Goal: Transaction & Acquisition: Purchase product/service

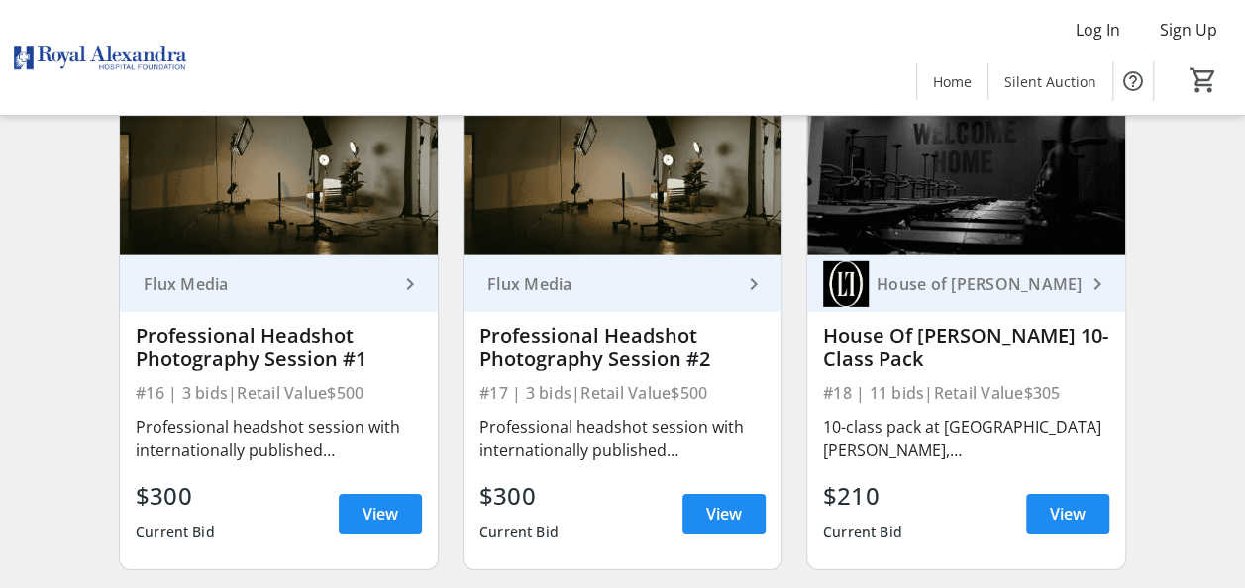
scroll to position [2872, 0]
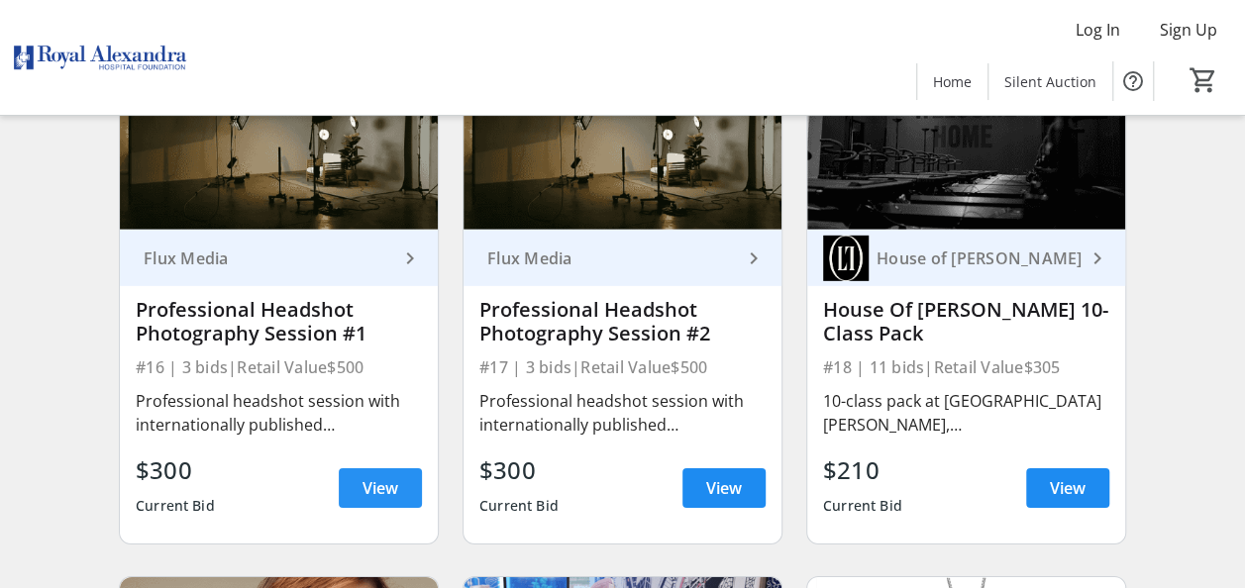
click at [386, 495] on span "View" at bounding box center [380, 488] width 36 height 24
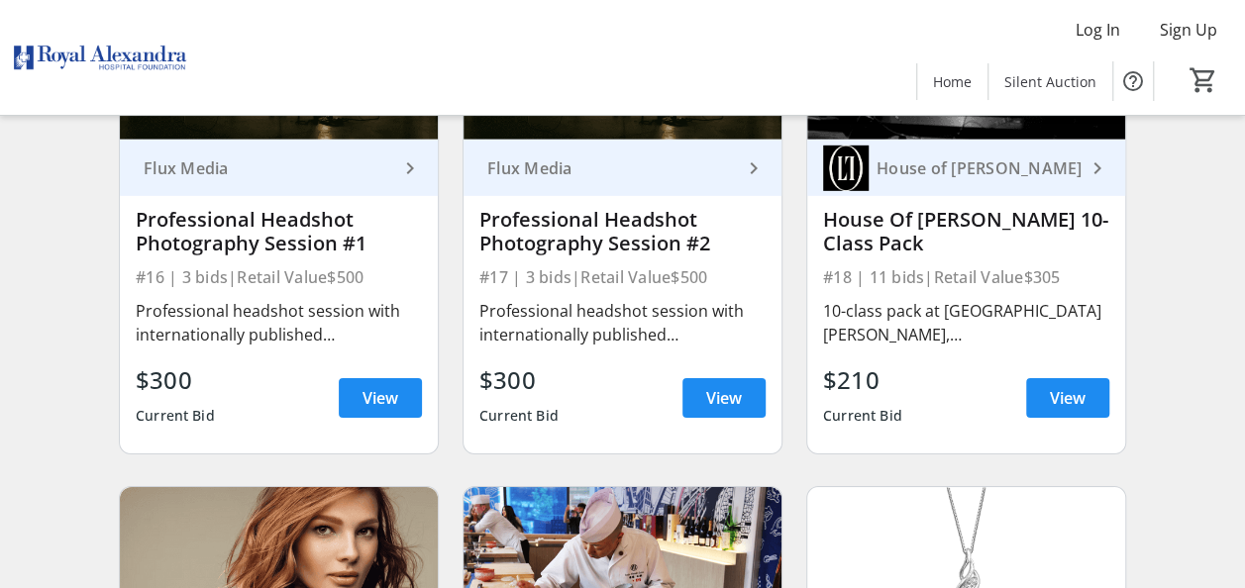
scroll to position [2971, 0]
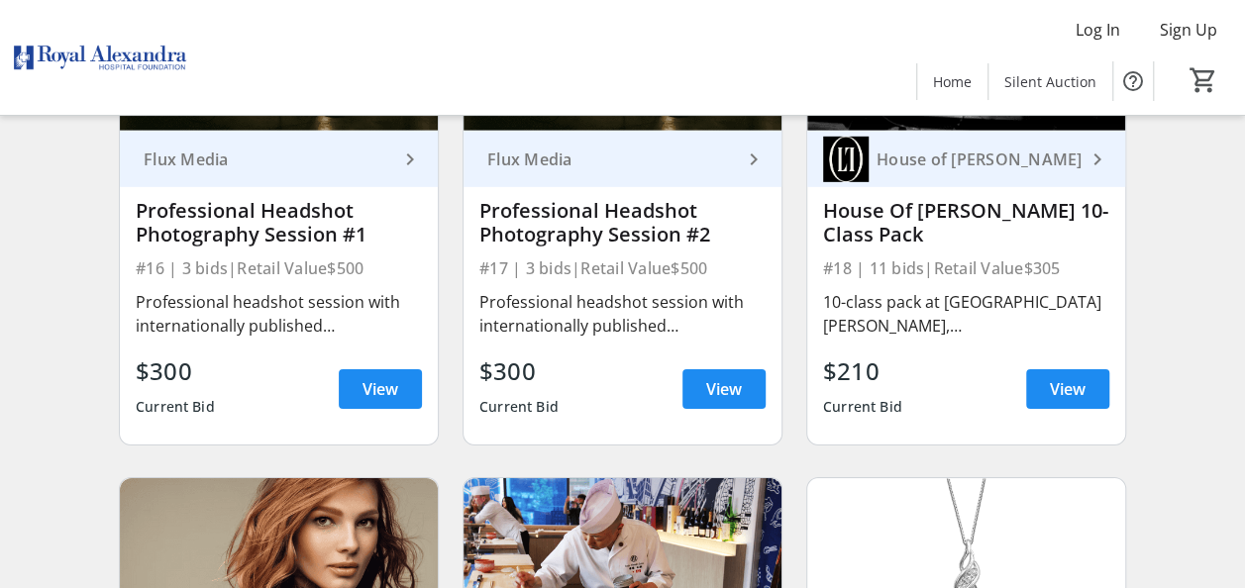
click at [943, 169] on div "House of [PERSON_NAME]" at bounding box center [976, 160] width 217 height 20
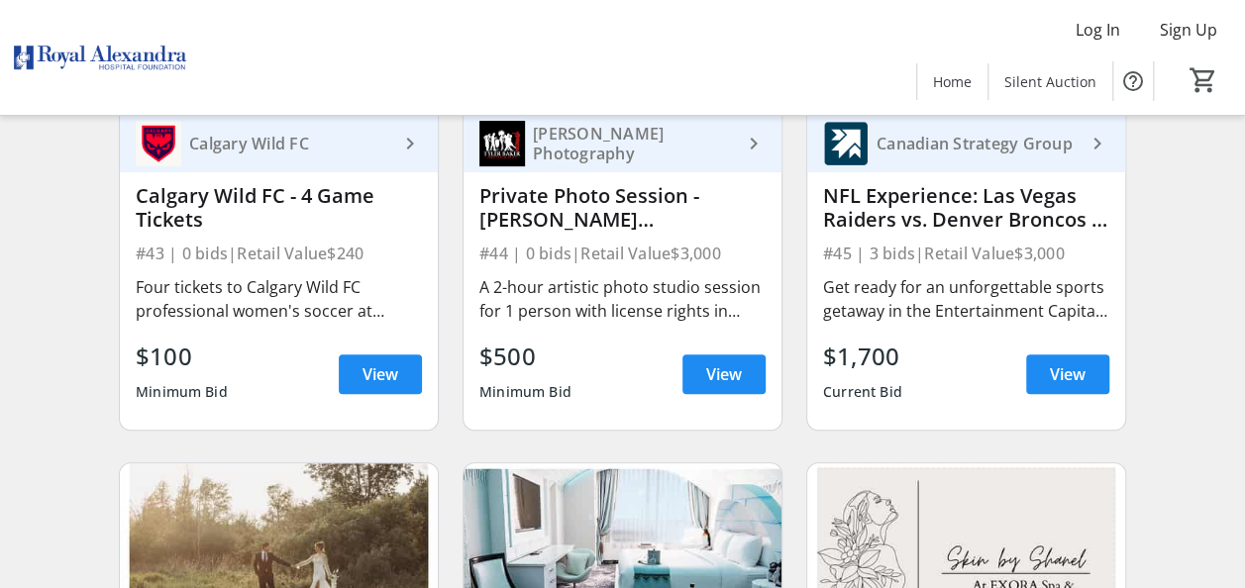
scroll to position [7625, 0]
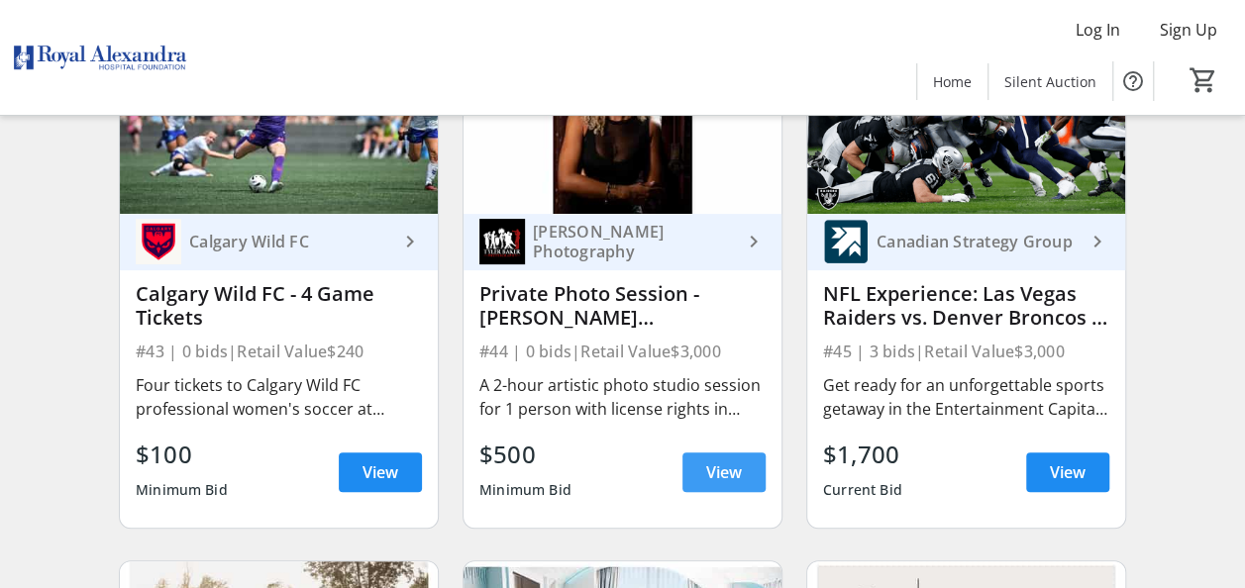
click at [721, 483] on span "View" at bounding box center [724, 472] width 36 height 24
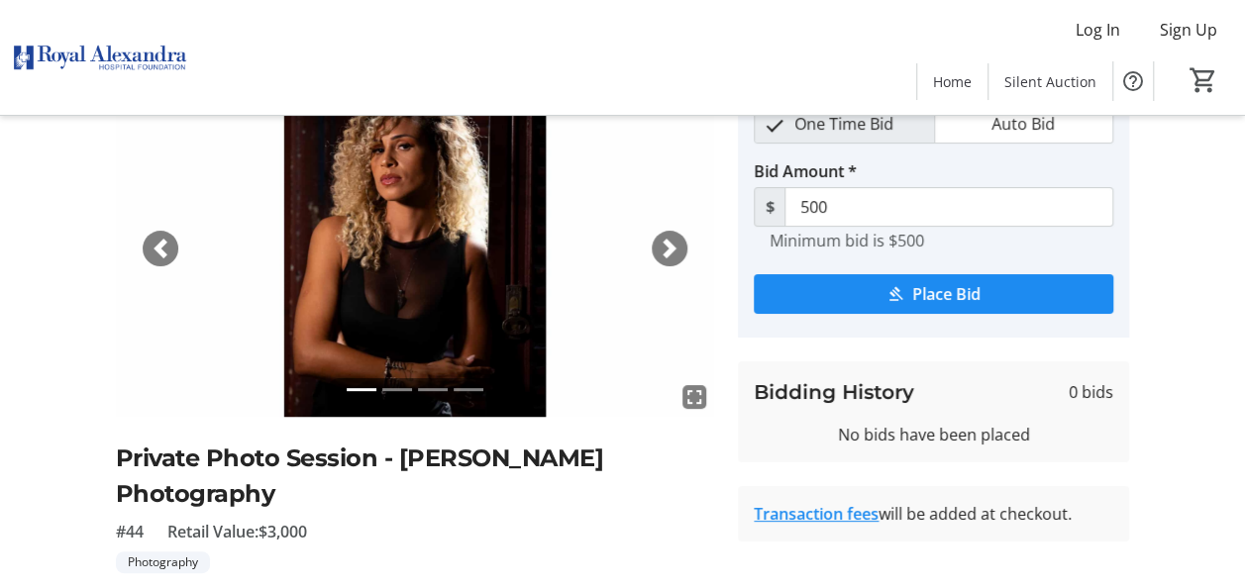
scroll to position [99, 0]
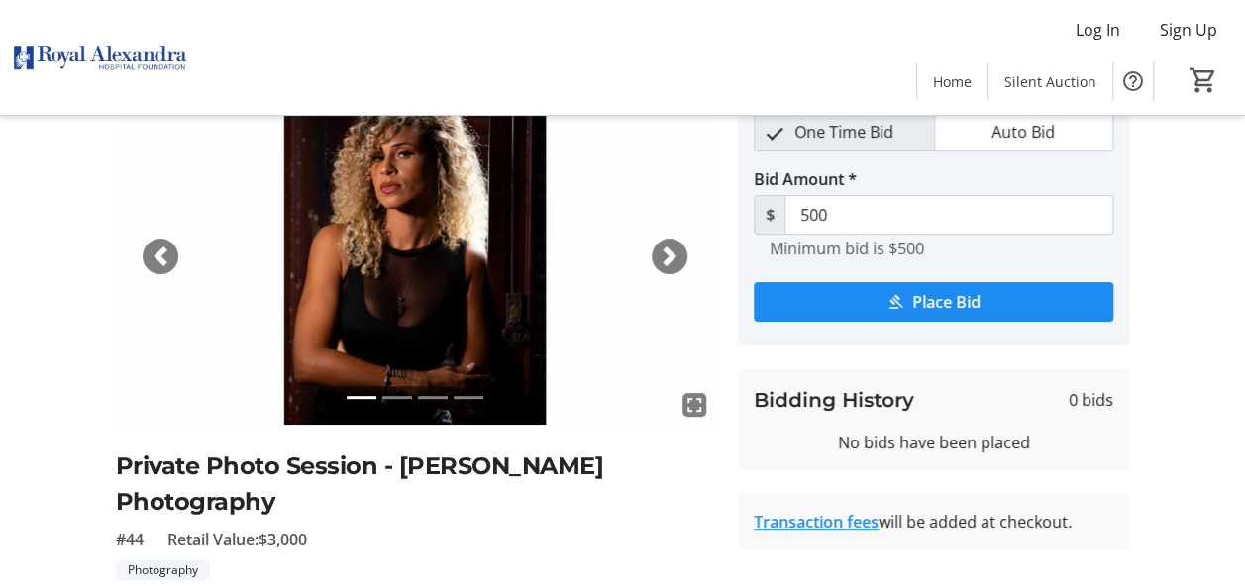
click at [663, 257] on span "button" at bounding box center [670, 257] width 20 height 20
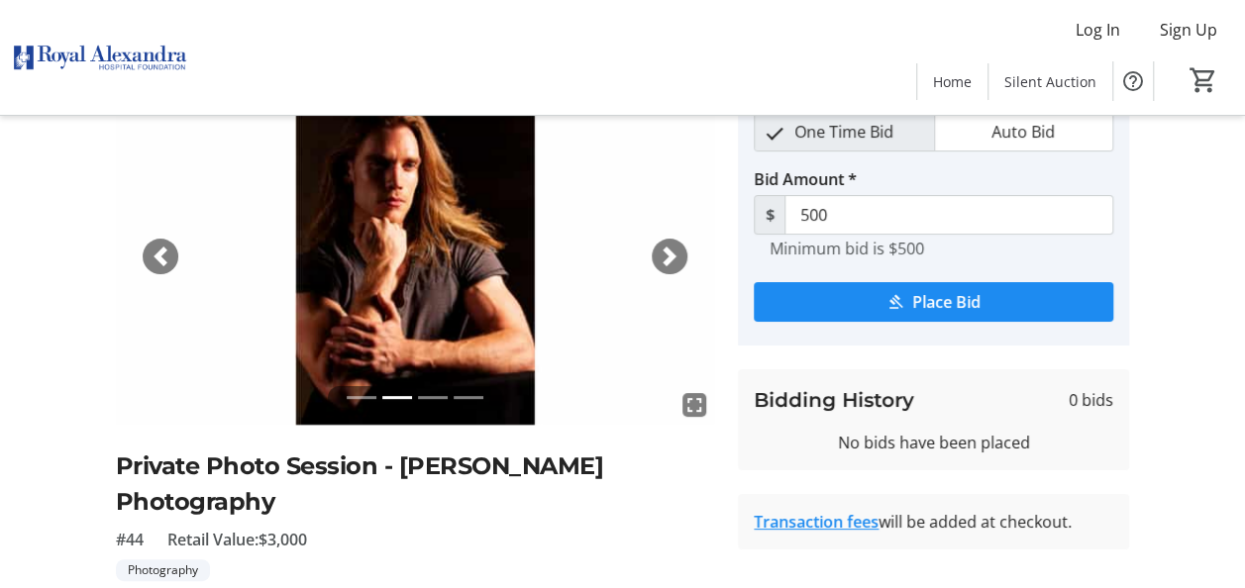
click at [663, 257] on span "button" at bounding box center [670, 257] width 20 height 20
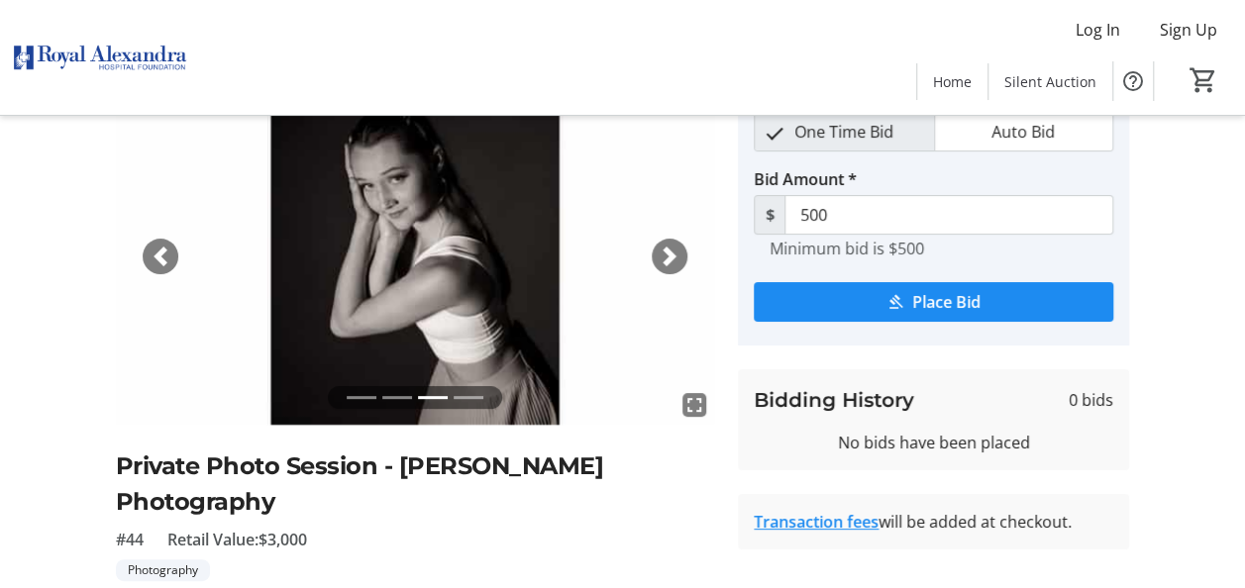
click at [663, 257] on span "button" at bounding box center [670, 257] width 20 height 20
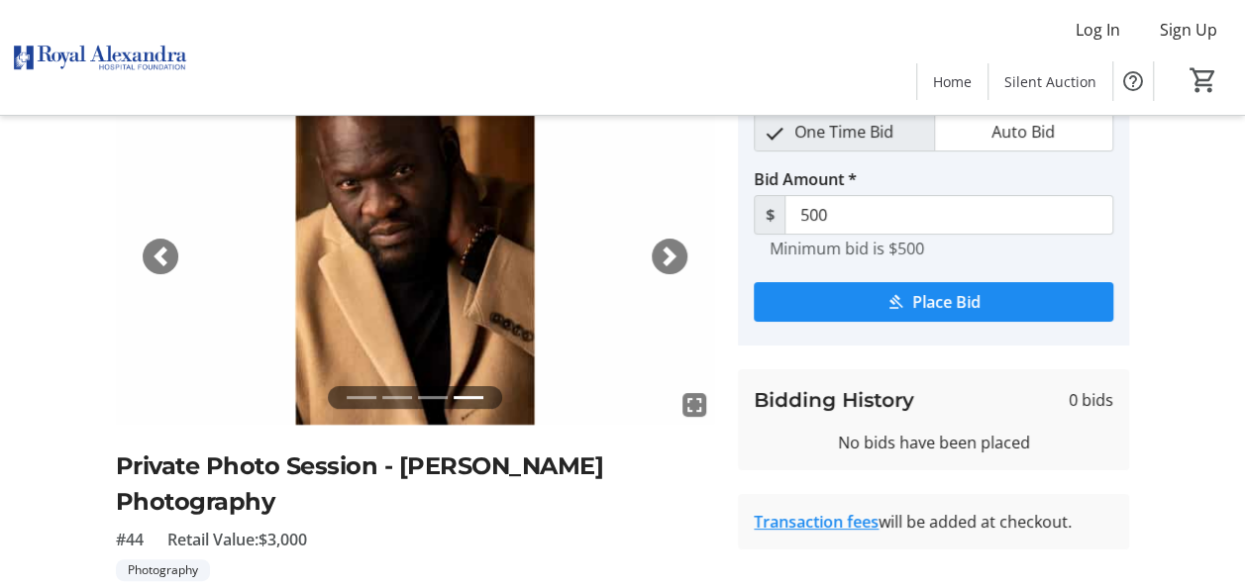
click at [663, 257] on span "button" at bounding box center [670, 257] width 20 height 20
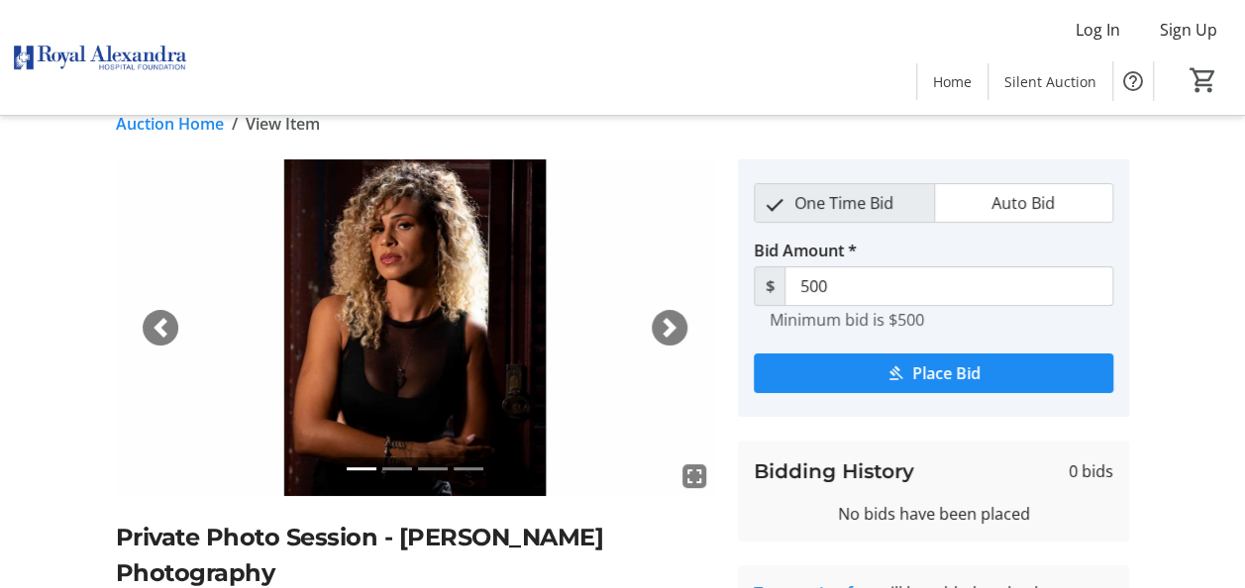
scroll to position [28, 0]
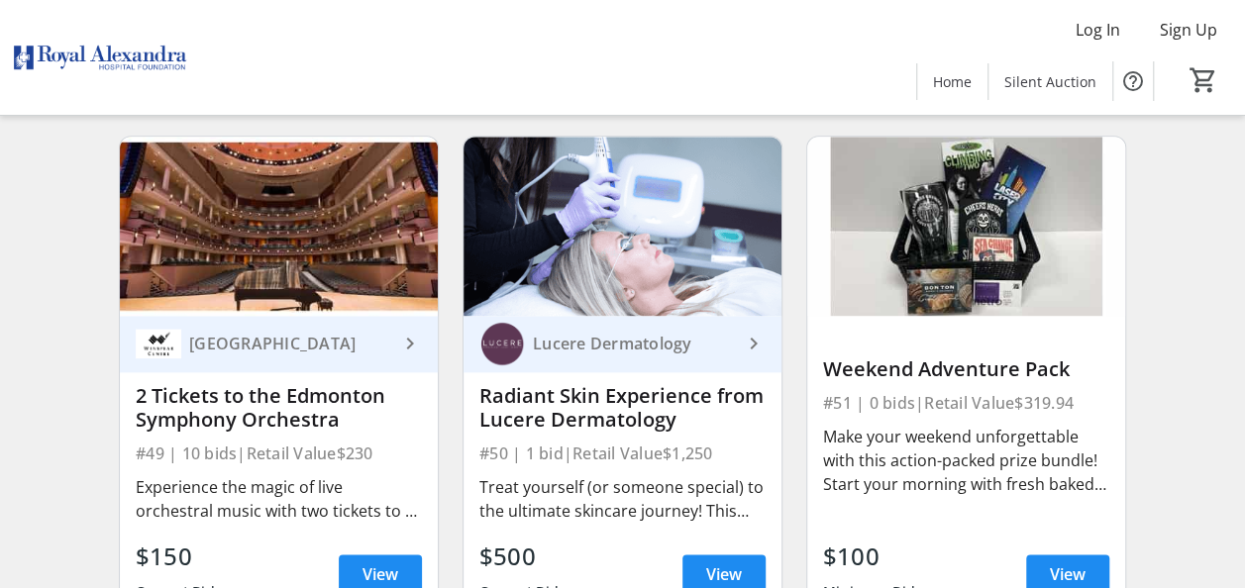
scroll to position [8615, 0]
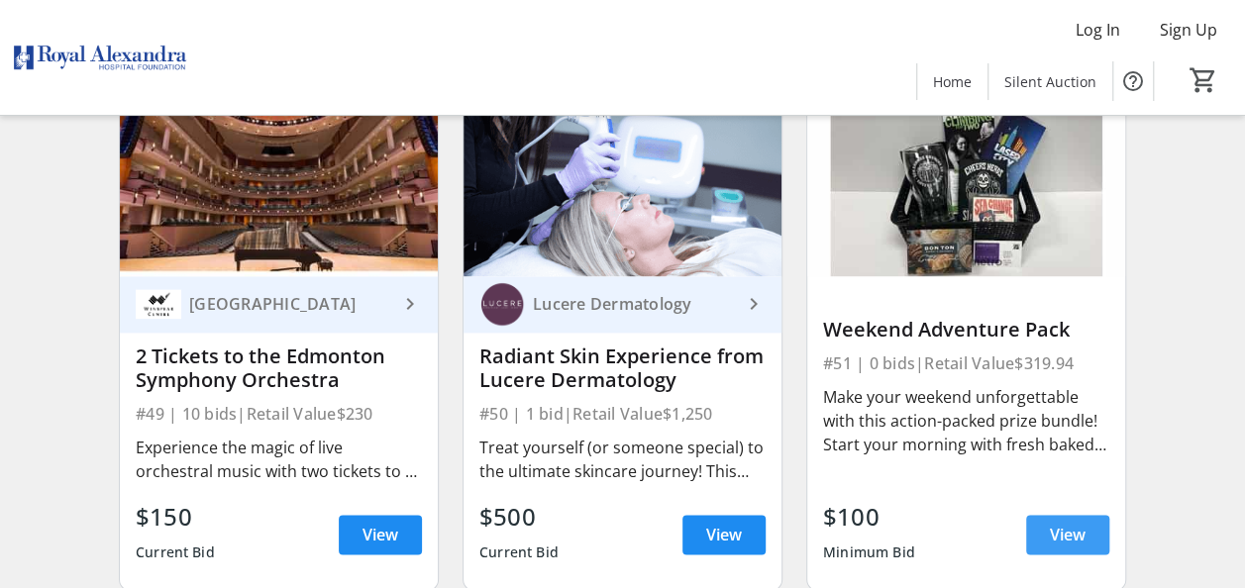
click at [1061, 544] on span "View" at bounding box center [1068, 535] width 36 height 24
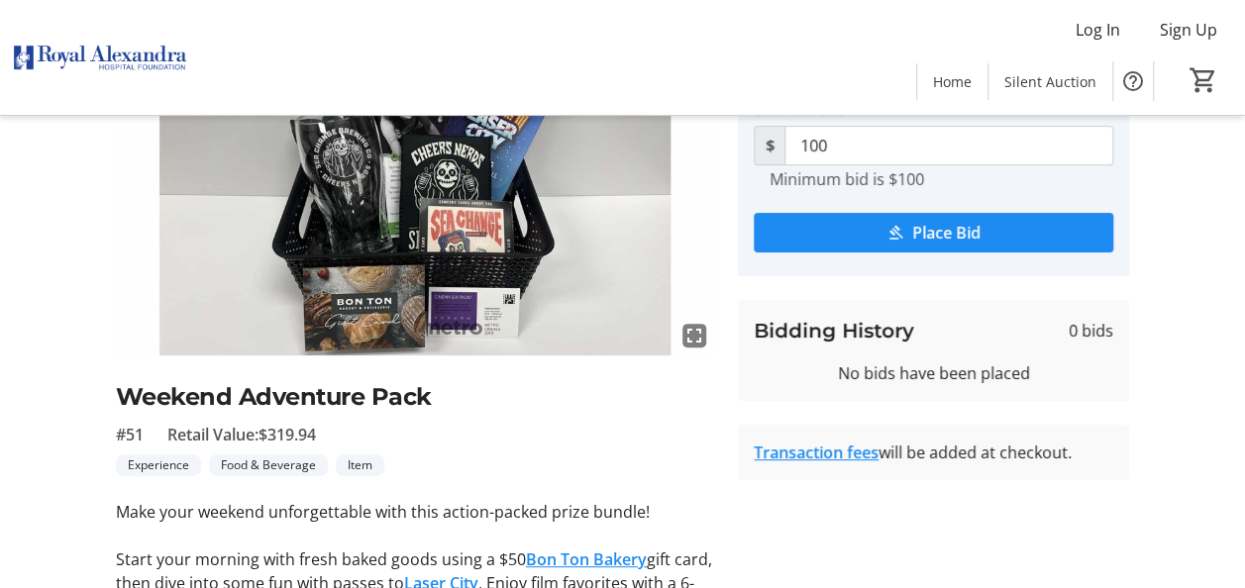
scroll to position [198, 0]
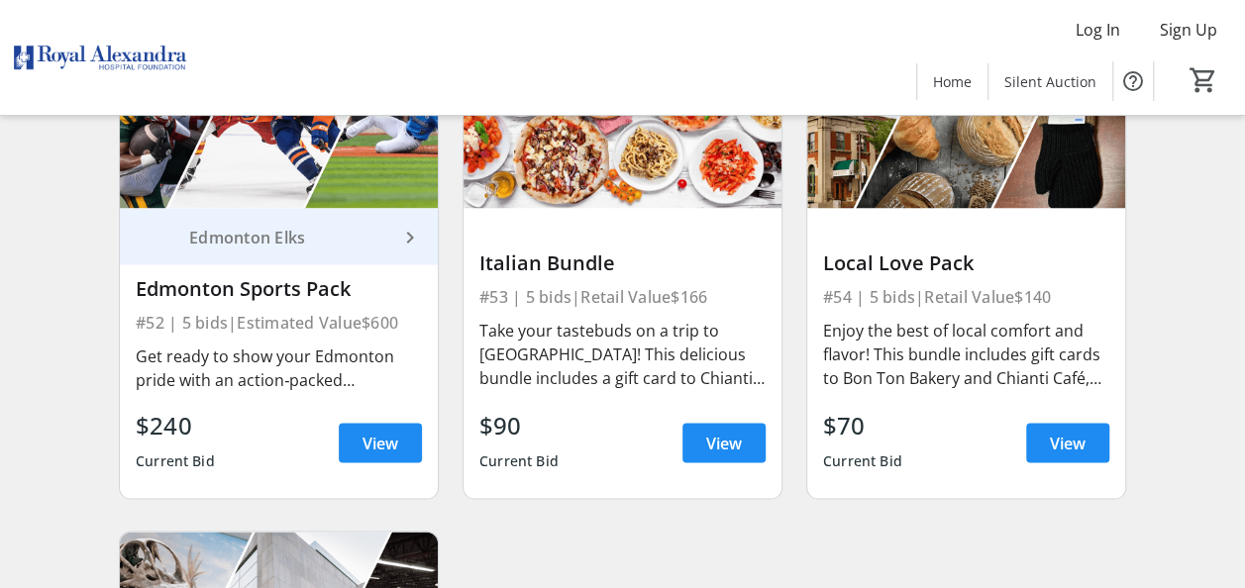
scroll to position [9111, 0]
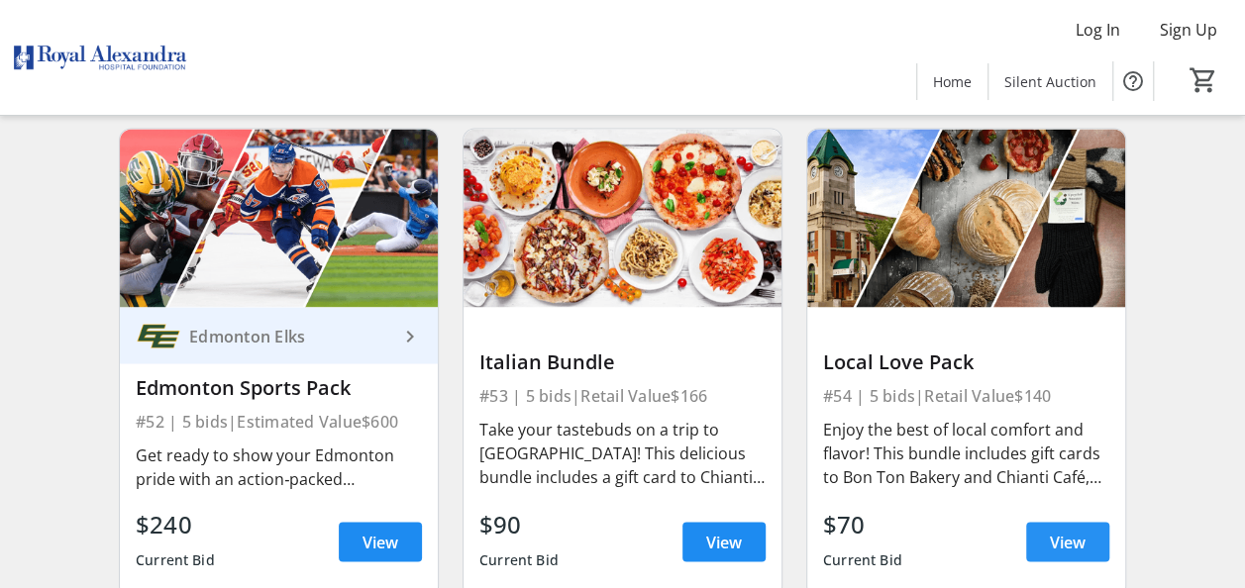
click at [1064, 551] on span "View" at bounding box center [1068, 542] width 36 height 24
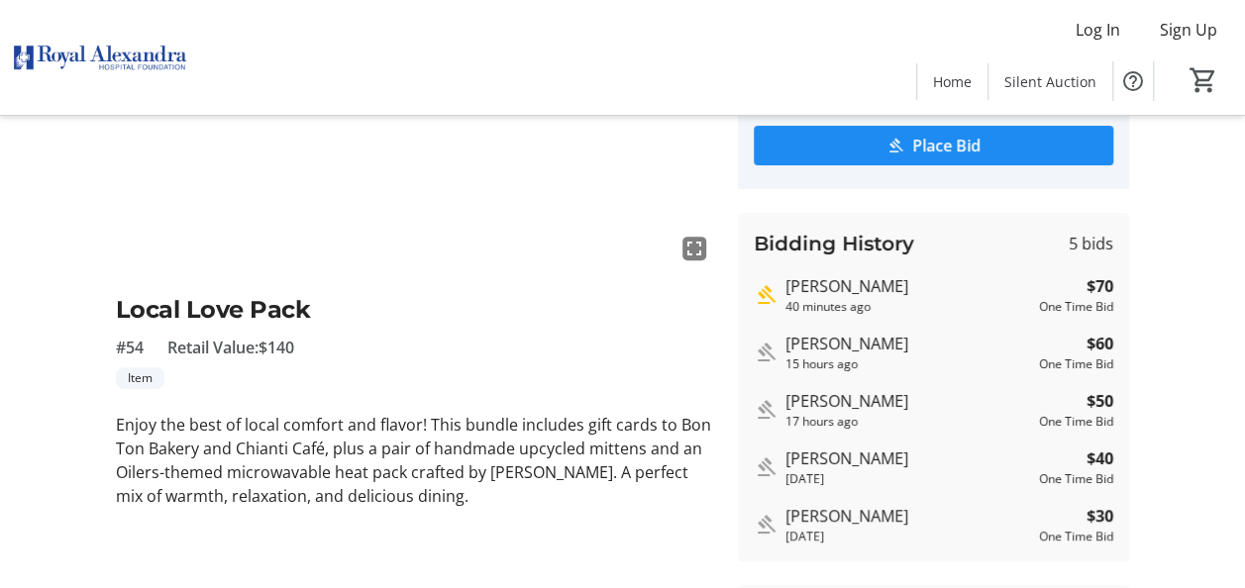
scroll to position [297, 0]
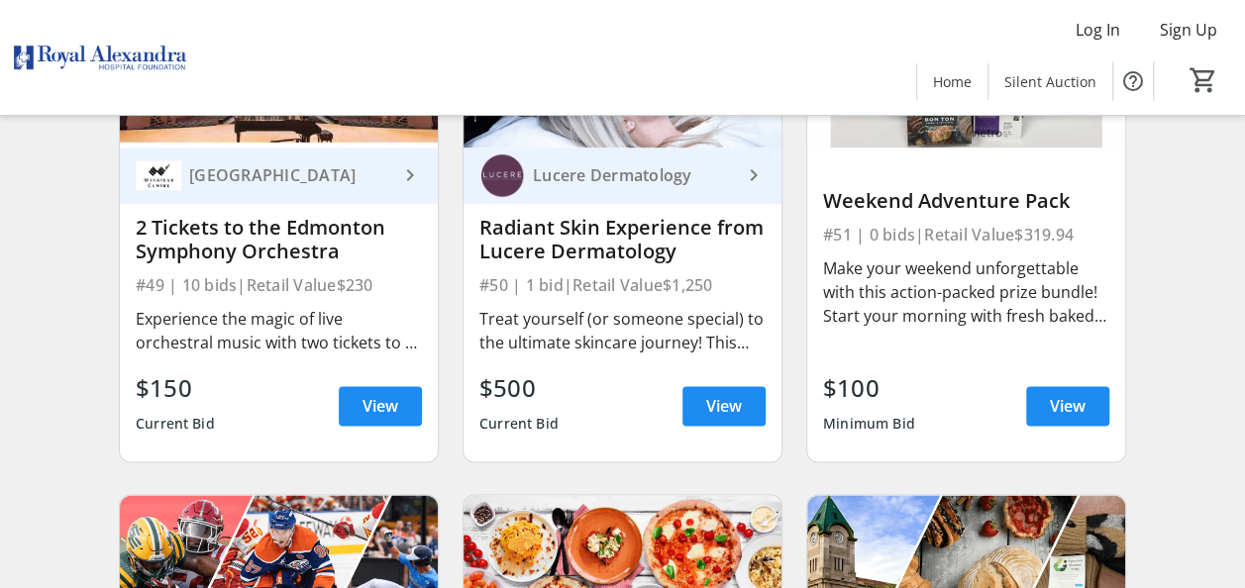
scroll to position [8715, 0]
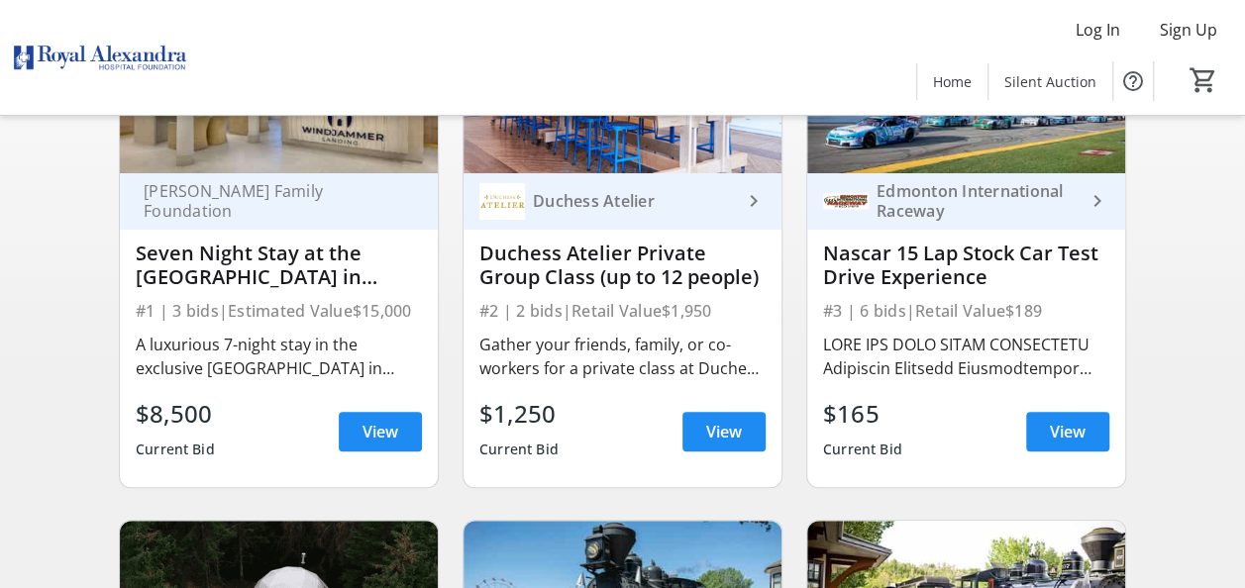
scroll to position [198, 0]
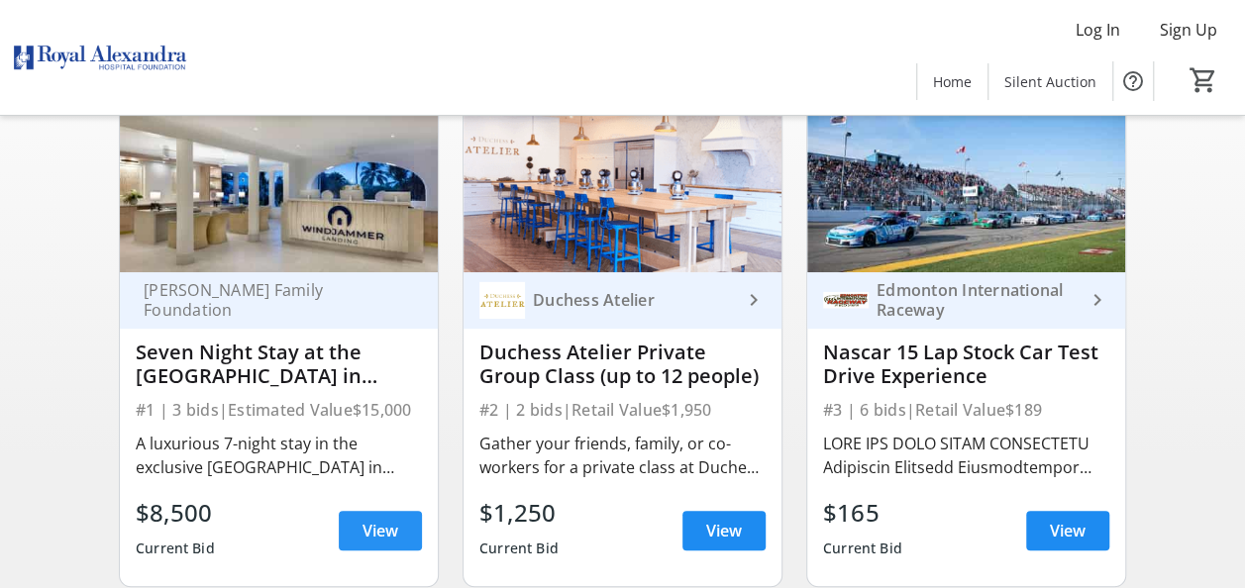
click at [373, 535] on span "View" at bounding box center [380, 531] width 36 height 24
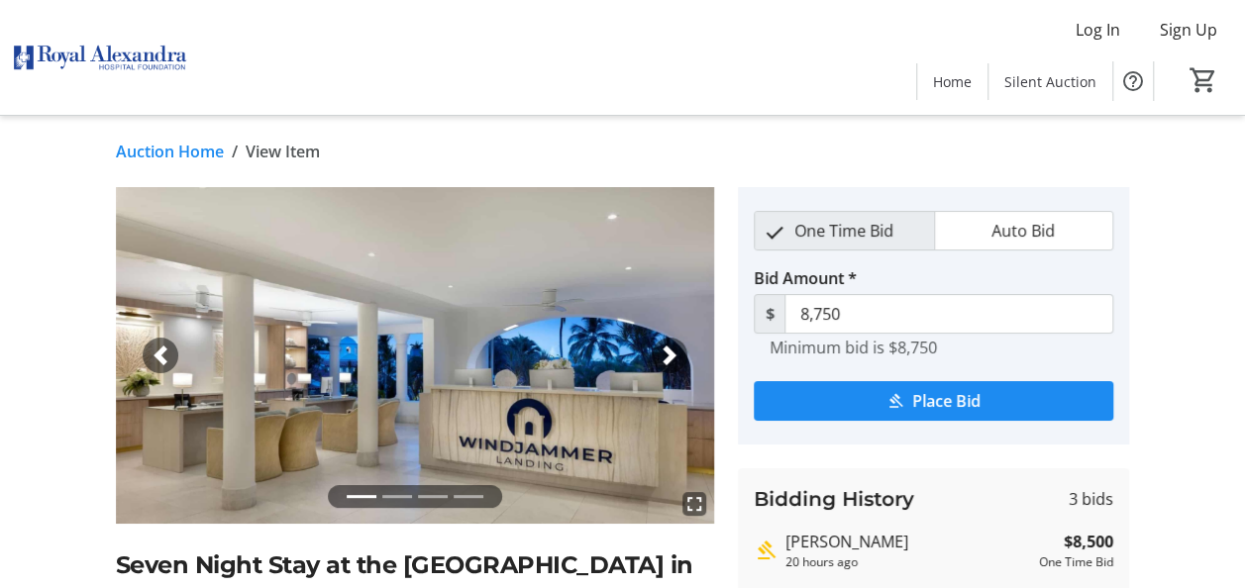
click at [667, 351] on span "button" at bounding box center [670, 356] width 20 height 20
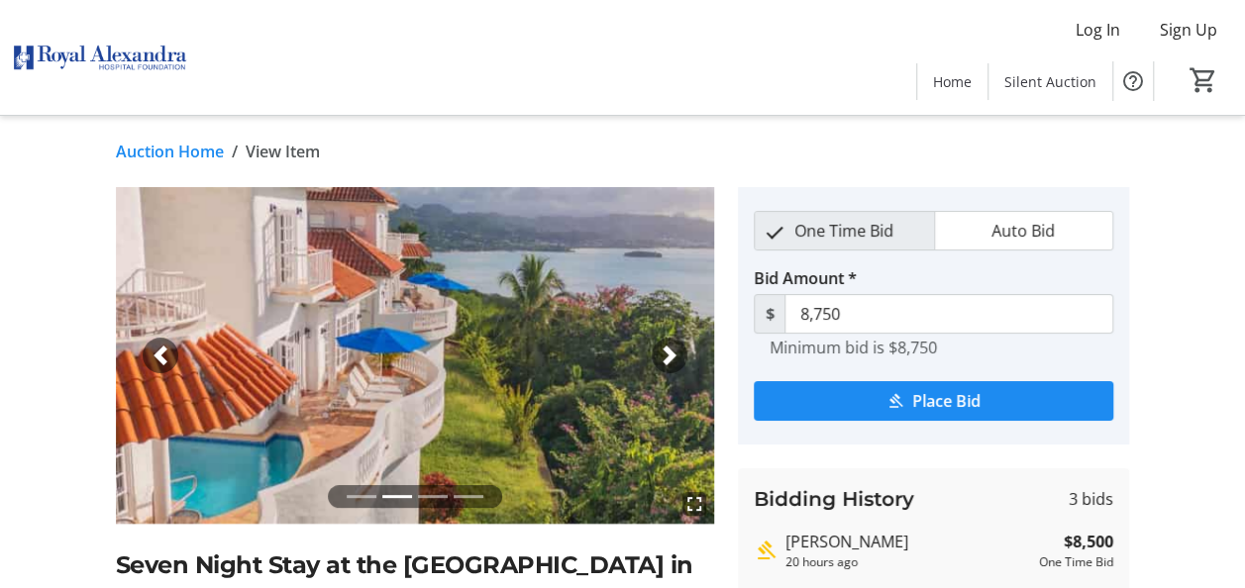
click at [667, 353] on span "button" at bounding box center [670, 356] width 20 height 20
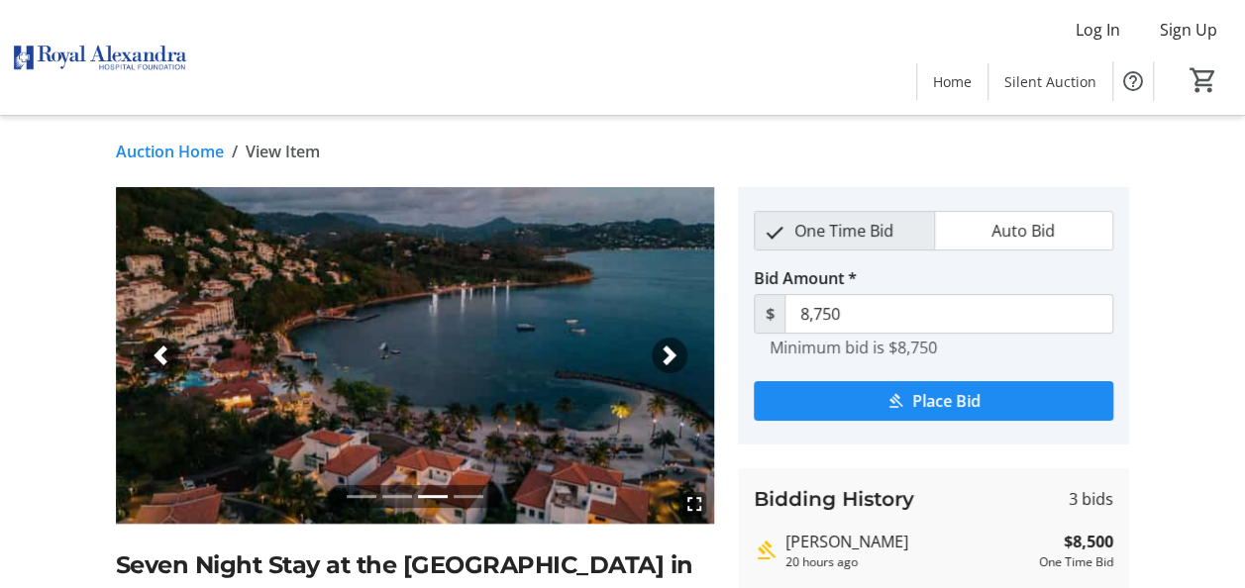
click at [667, 353] on span "button" at bounding box center [670, 356] width 20 height 20
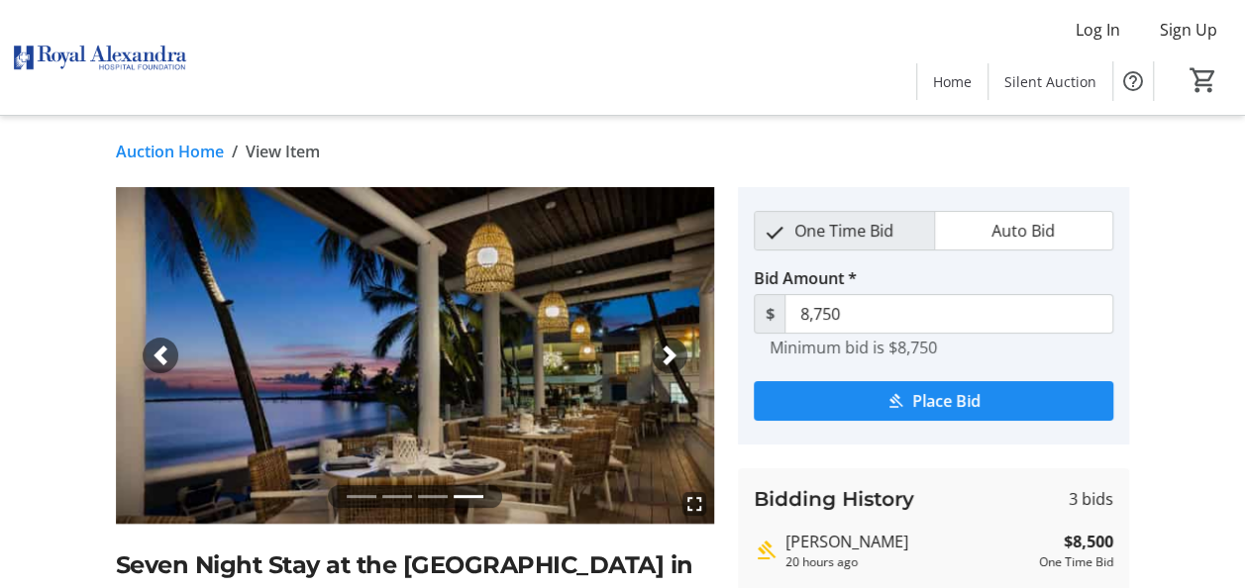
click at [667, 354] on span "button" at bounding box center [670, 356] width 20 height 20
